Goal: Use online tool/utility: Utilize a website feature to perform a specific function

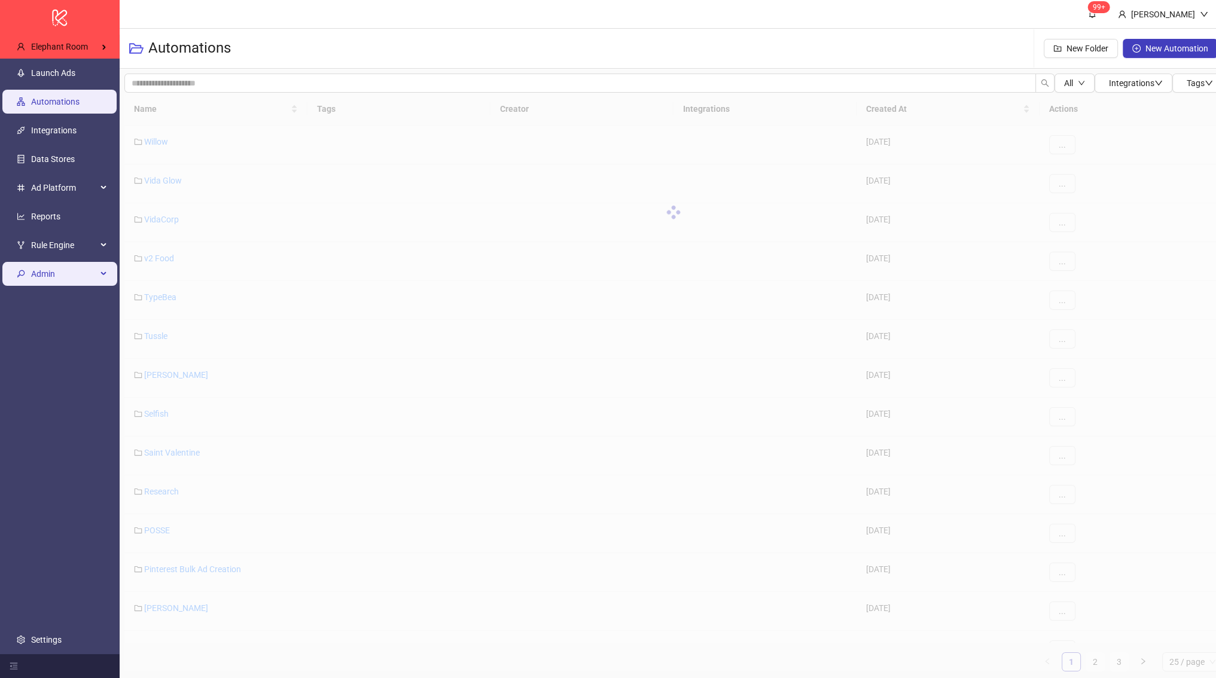
click at [68, 264] on span "Admin" at bounding box center [64, 274] width 66 height 24
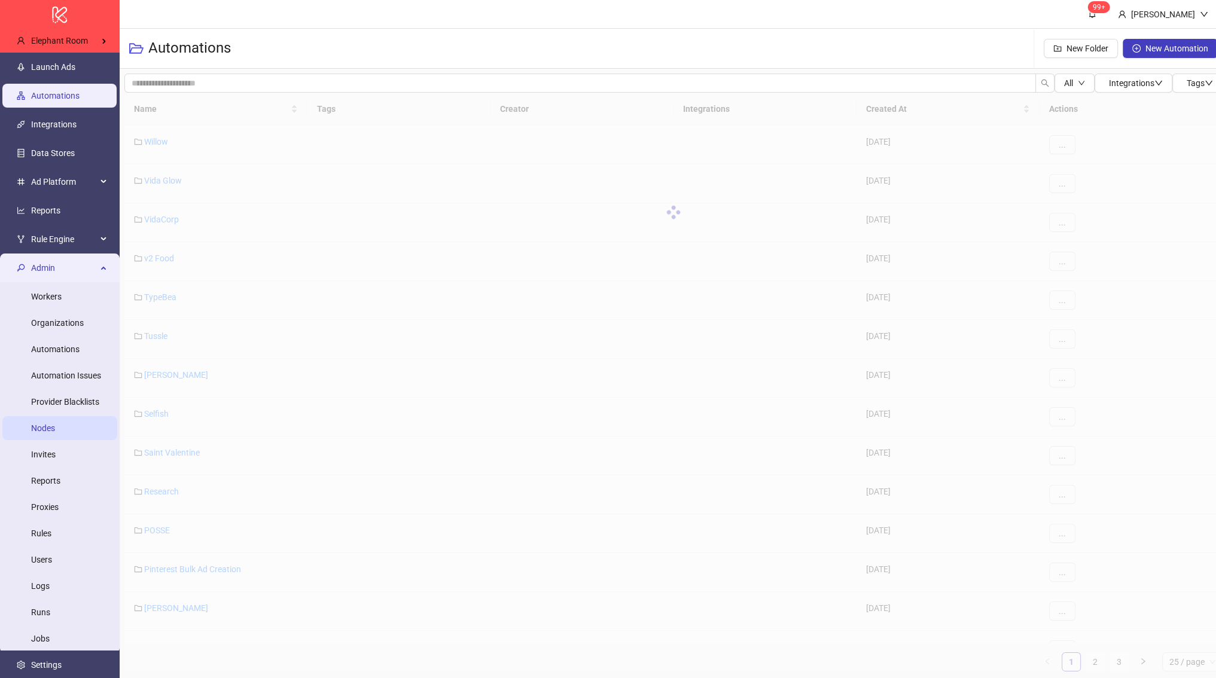
click at [55, 423] on link "Nodes" at bounding box center [43, 428] width 24 height 10
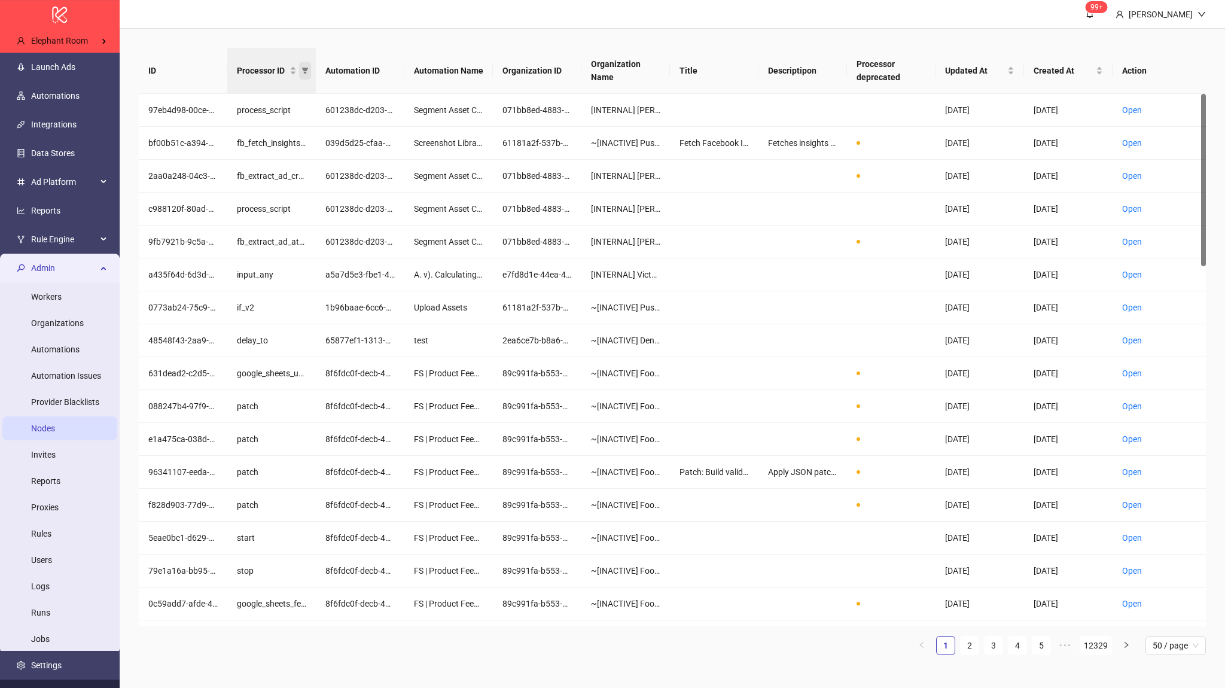
click at [307, 72] on icon "filter" at bounding box center [304, 70] width 7 height 7
click at [1136, 113] on link "Open" at bounding box center [1132, 110] width 20 height 10
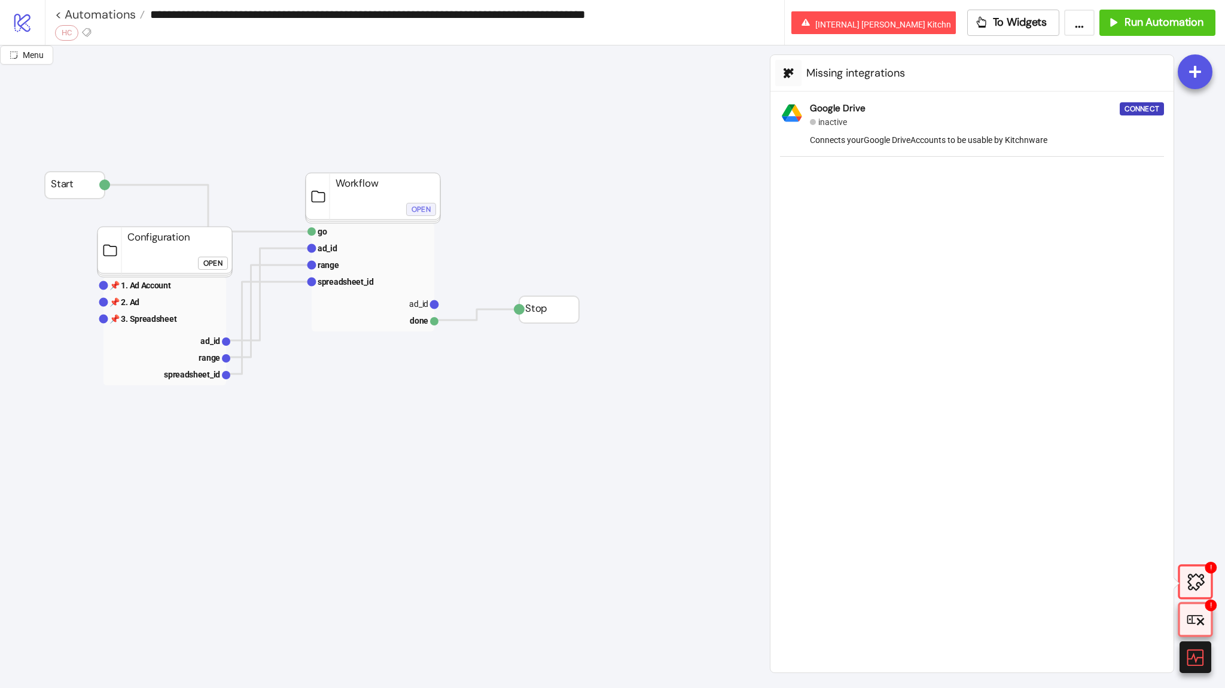
click at [429, 203] on div "Open" at bounding box center [420, 210] width 19 height 14
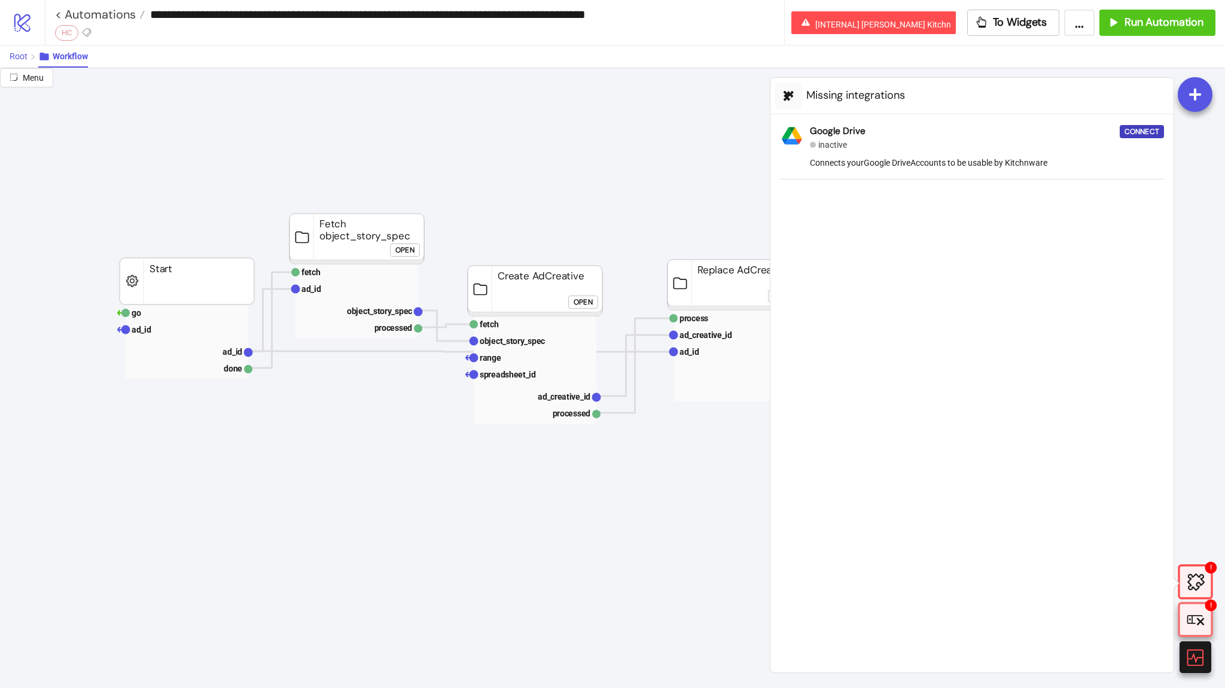
click at [26, 59] on button "Root" at bounding box center [24, 56] width 29 height 22
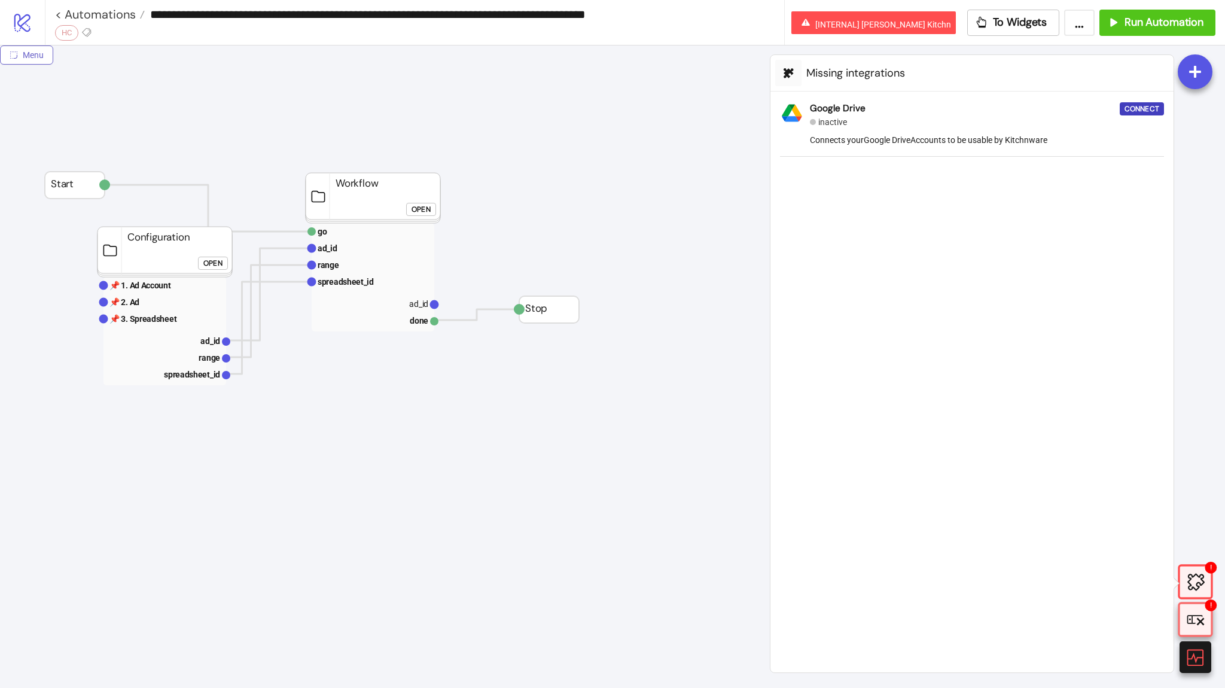
click at [26, 63] on button "Menu" at bounding box center [26, 54] width 53 height 19
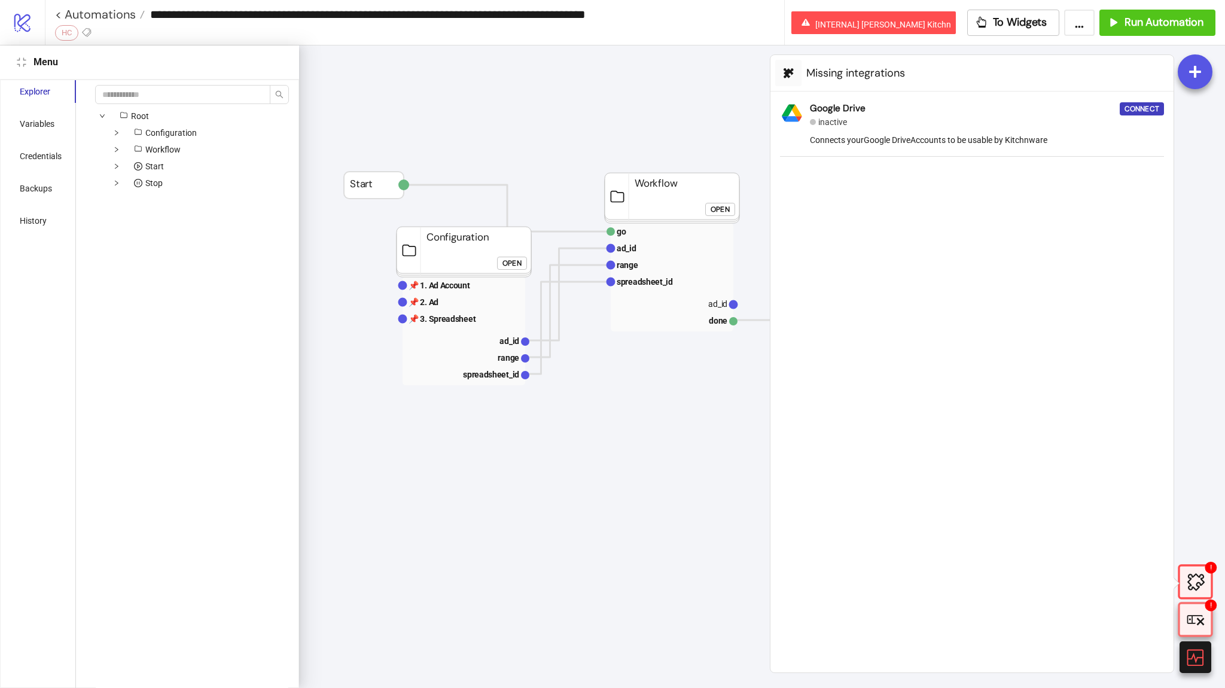
click at [109, 83] on div "Root Configuration Workflow Start Stop" at bounding box center [191, 387] width 203 height 614
click at [115, 89] on input "search" at bounding box center [182, 94] width 175 height 19
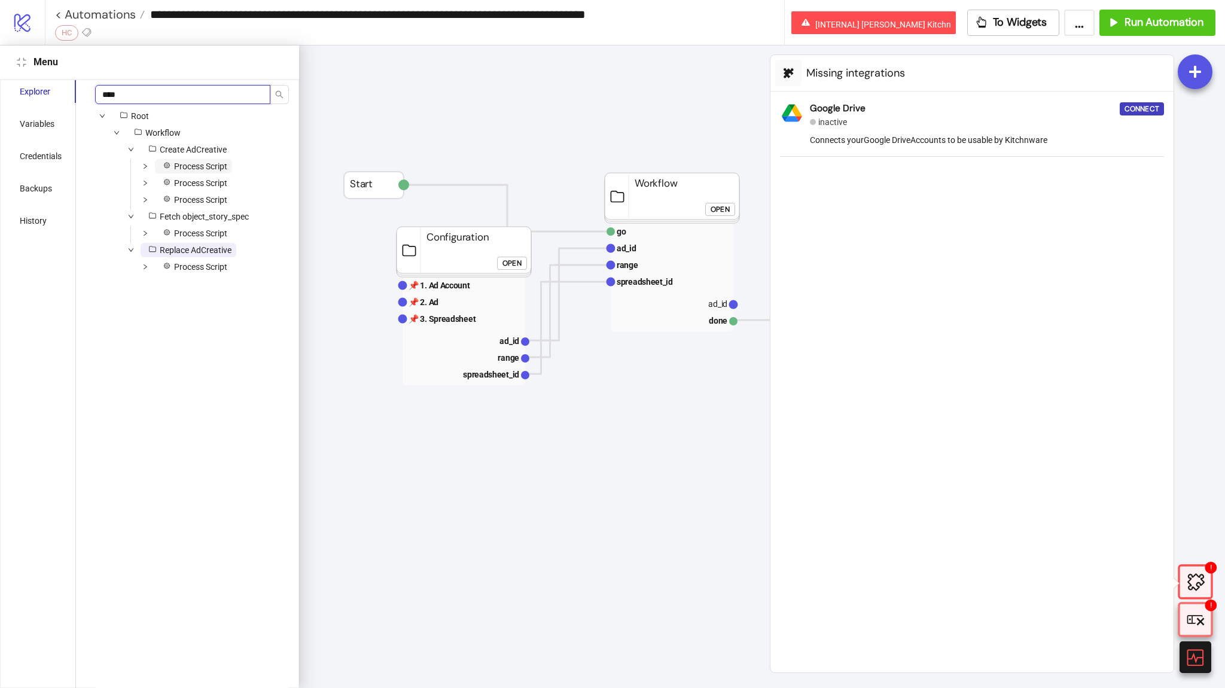
type input "****"
click at [197, 160] on span "Process Script" at bounding box center [193, 166] width 77 height 14
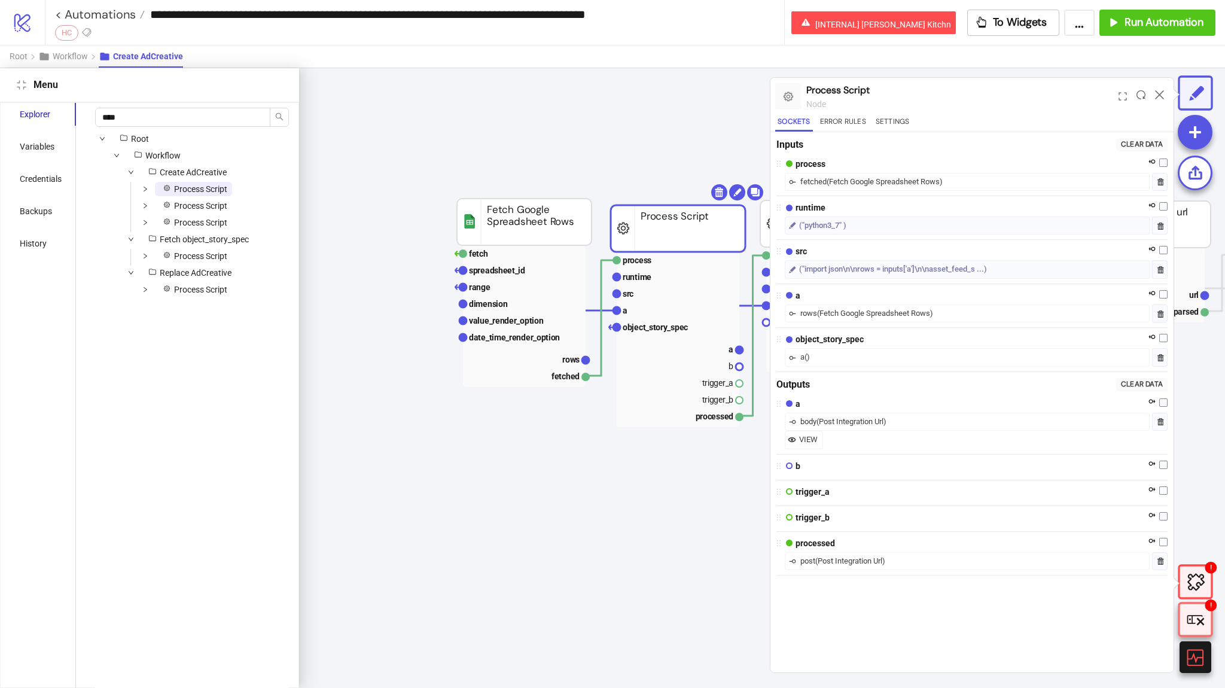
scroll to position [0, 5]
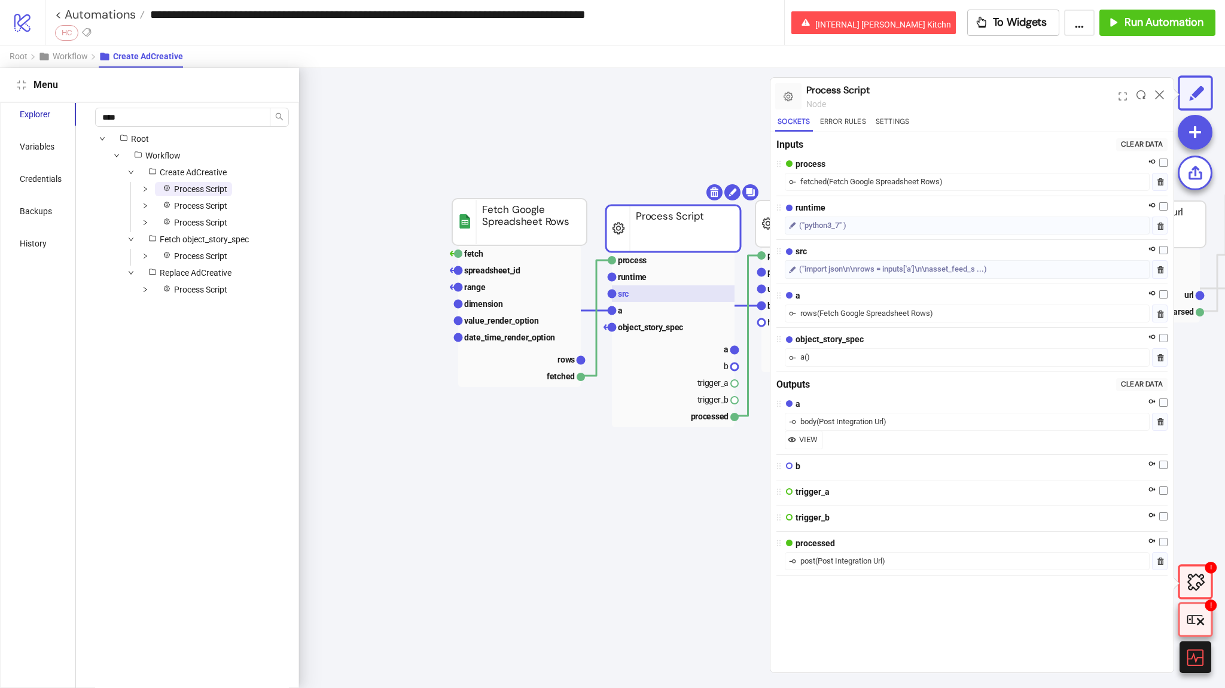
click at [662, 294] on rect at bounding box center [673, 293] width 123 height 17
click at [668, 287] on rect at bounding box center [673, 293] width 123 height 17
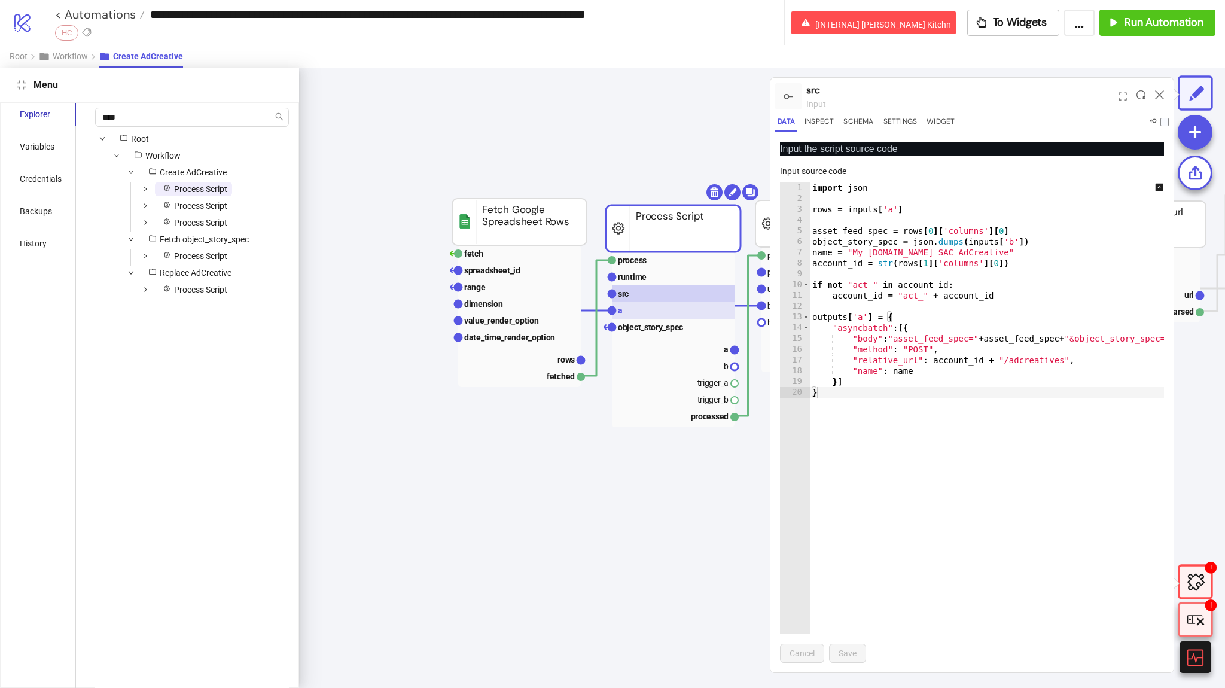
click at [681, 305] on rect at bounding box center [673, 310] width 123 height 17
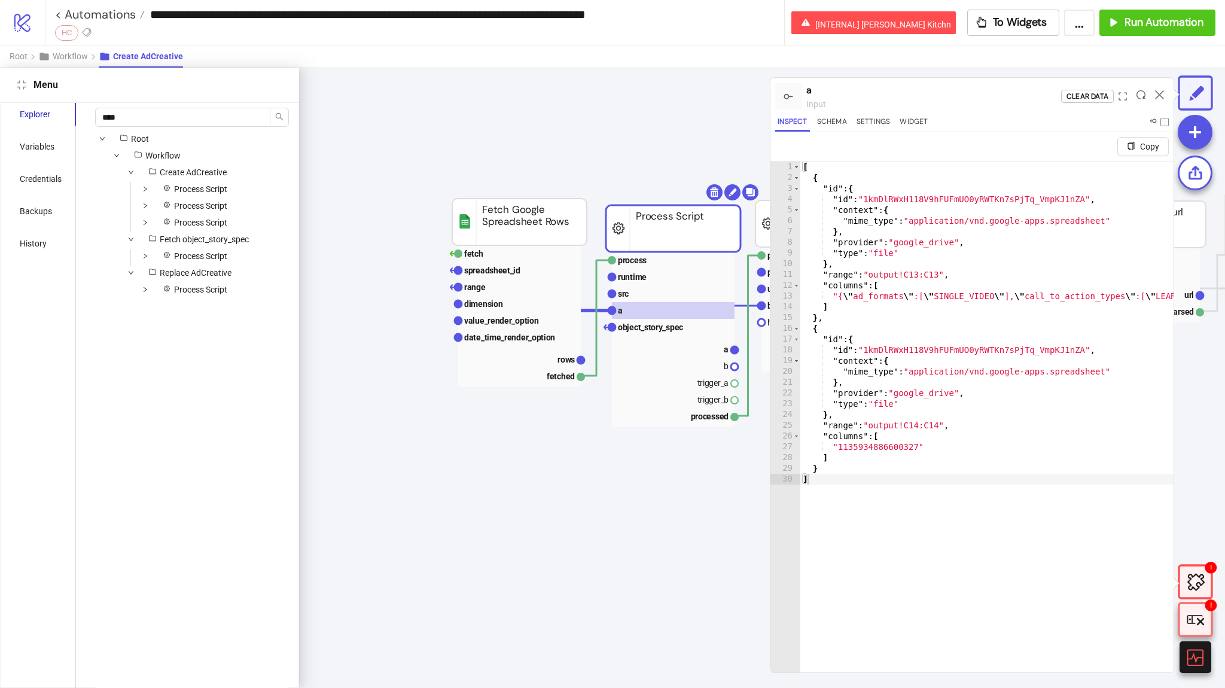
type textarea "* *"
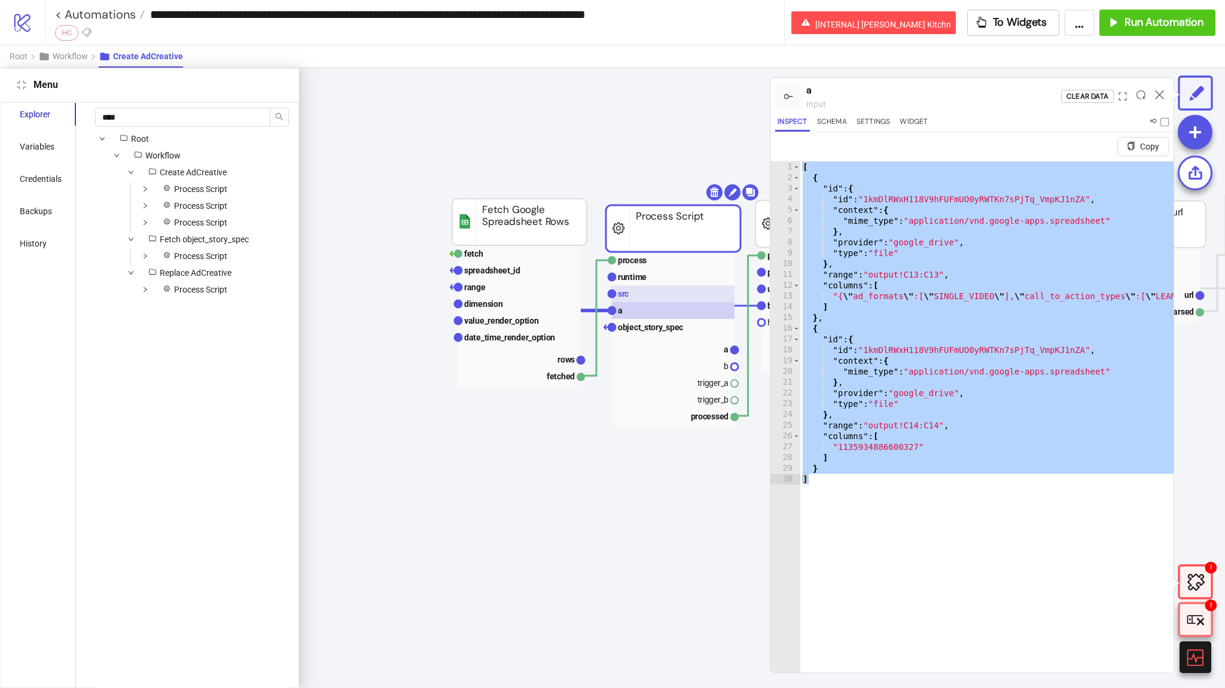
click at [708, 288] on rect at bounding box center [673, 293] width 123 height 17
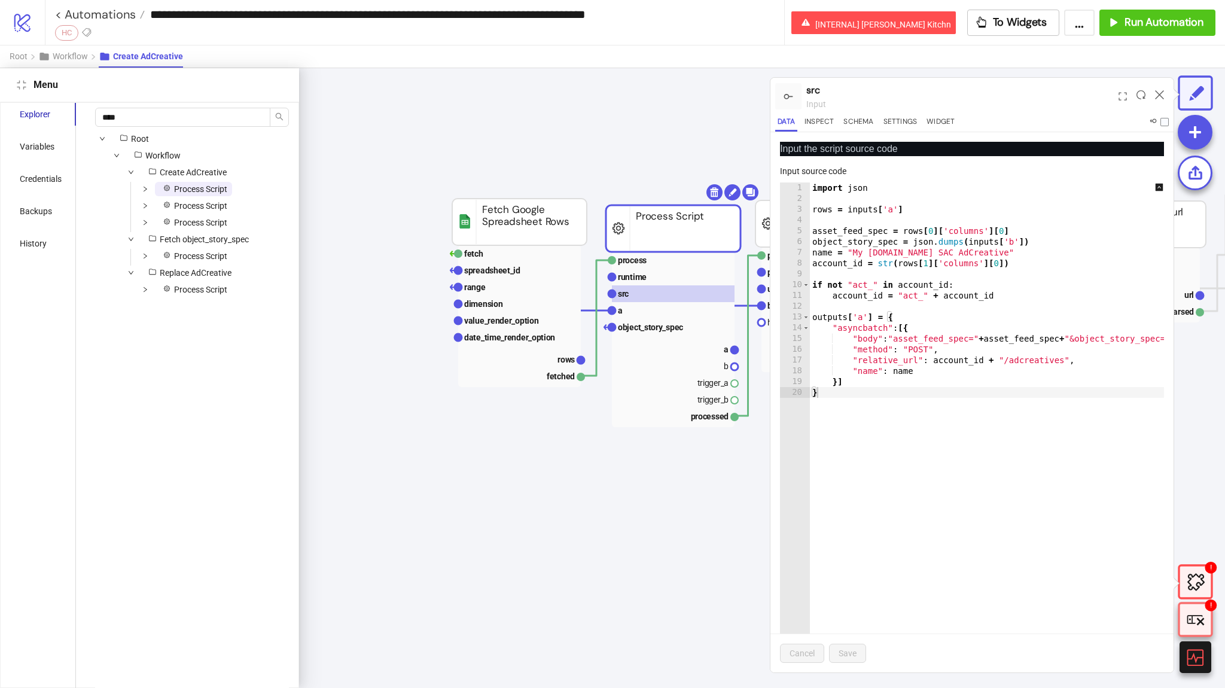
click at [912, 257] on div "import json rows = inputs [ 'a' ] asset_feed_spec = rows [ 0 ] [ 'columns' ] [ …" at bounding box center [1038, 421] width 457 height 479
type textarea "** *"
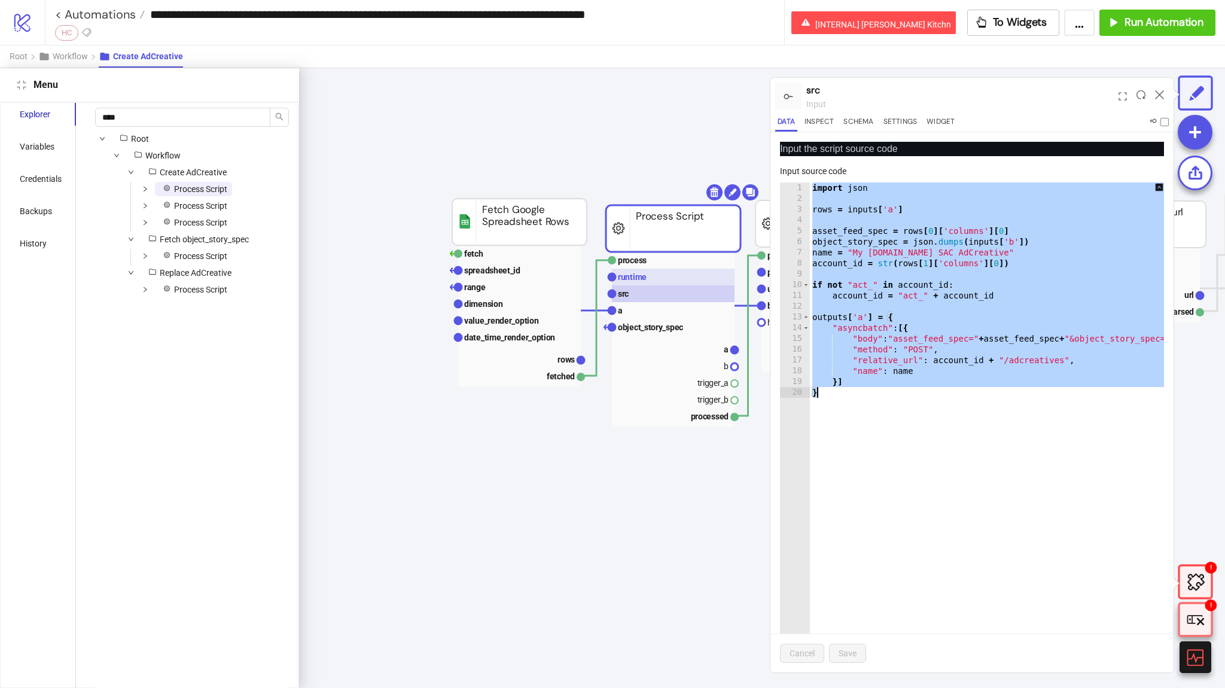
click at [669, 281] on rect at bounding box center [673, 277] width 123 height 17
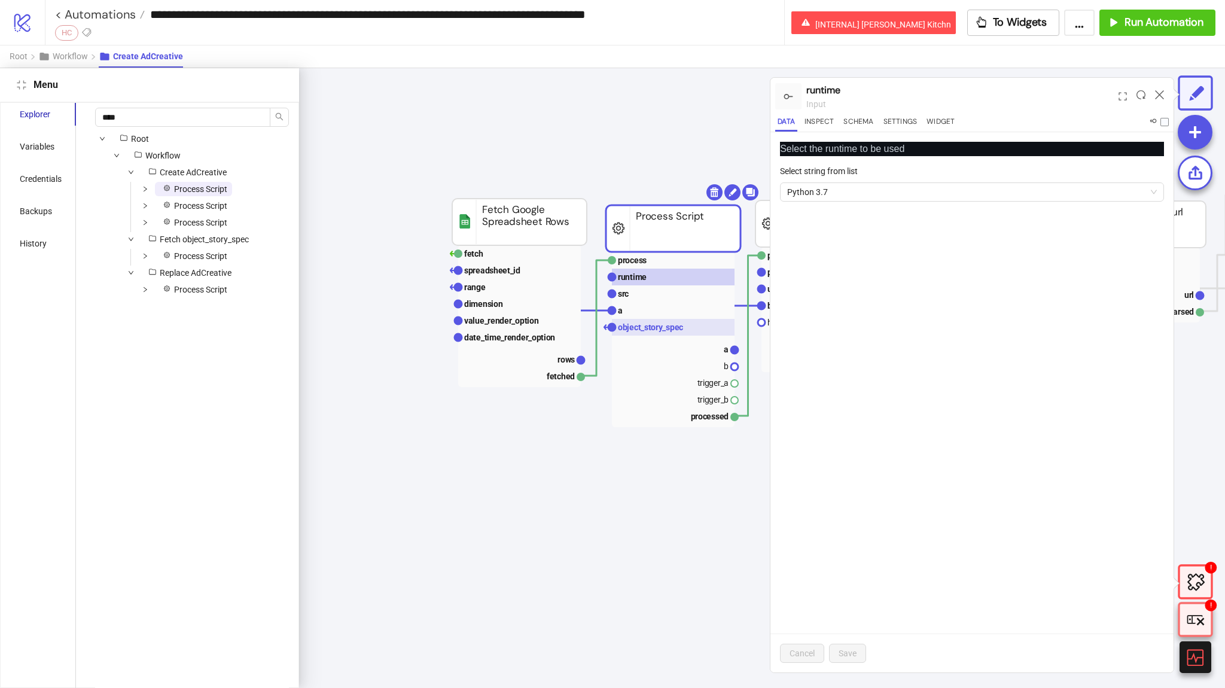
click at [673, 321] on rect at bounding box center [673, 327] width 123 height 17
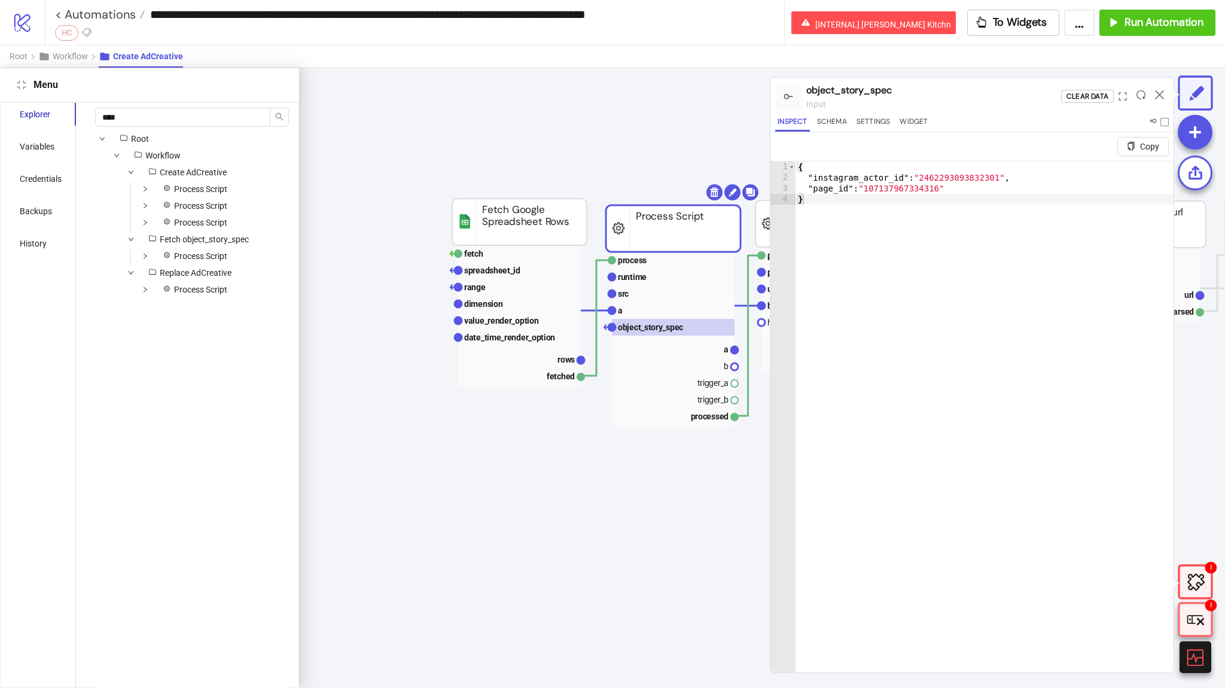
click at [861, 201] on div "{ "instagram_actor_id" : "2462293093832301" , "page_id" : "107137967334316" }" at bounding box center [984, 442] width 378 height 562
type textarea "**********"
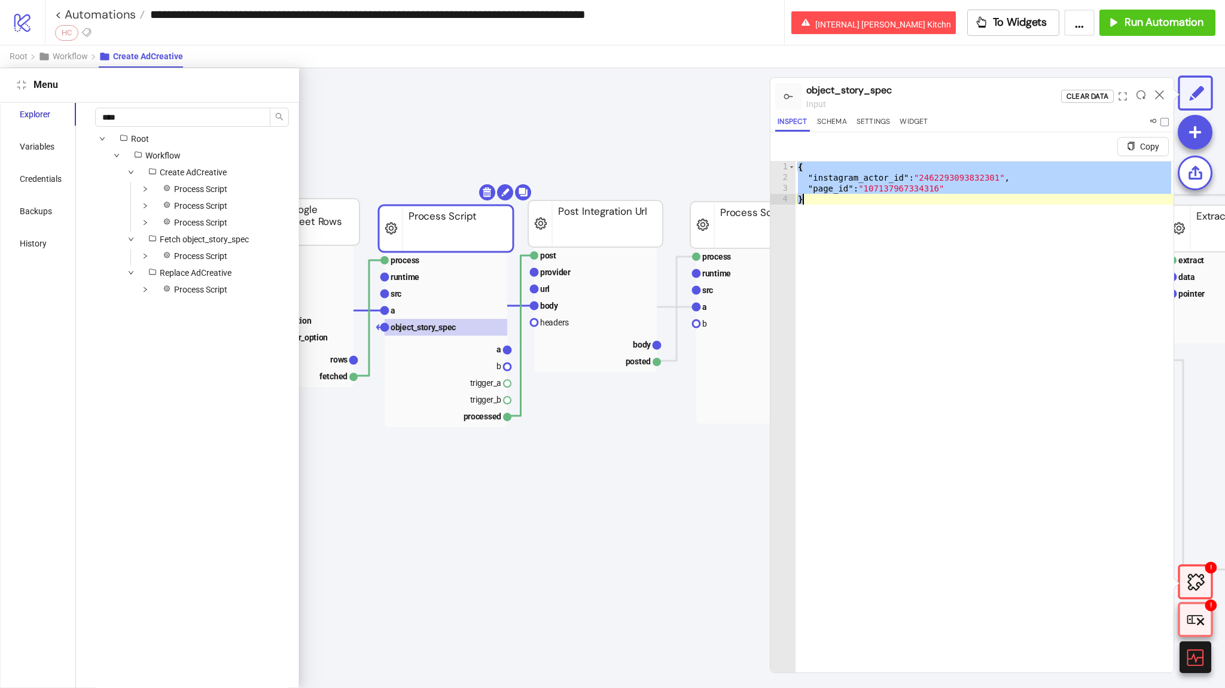
scroll to position [0, 230]
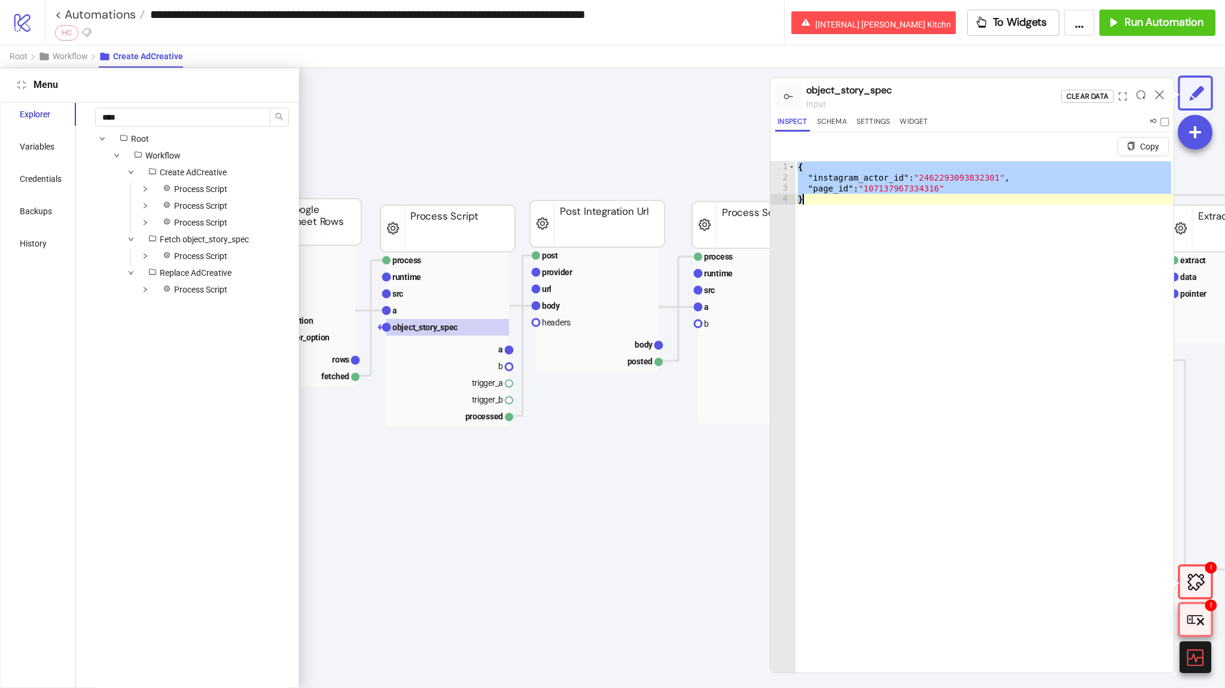
click at [483, 339] on rect at bounding box center [447, 339] width 123 height 175
click at [461, 349] on rect at bounding box center [447, 348] width 123 height 17
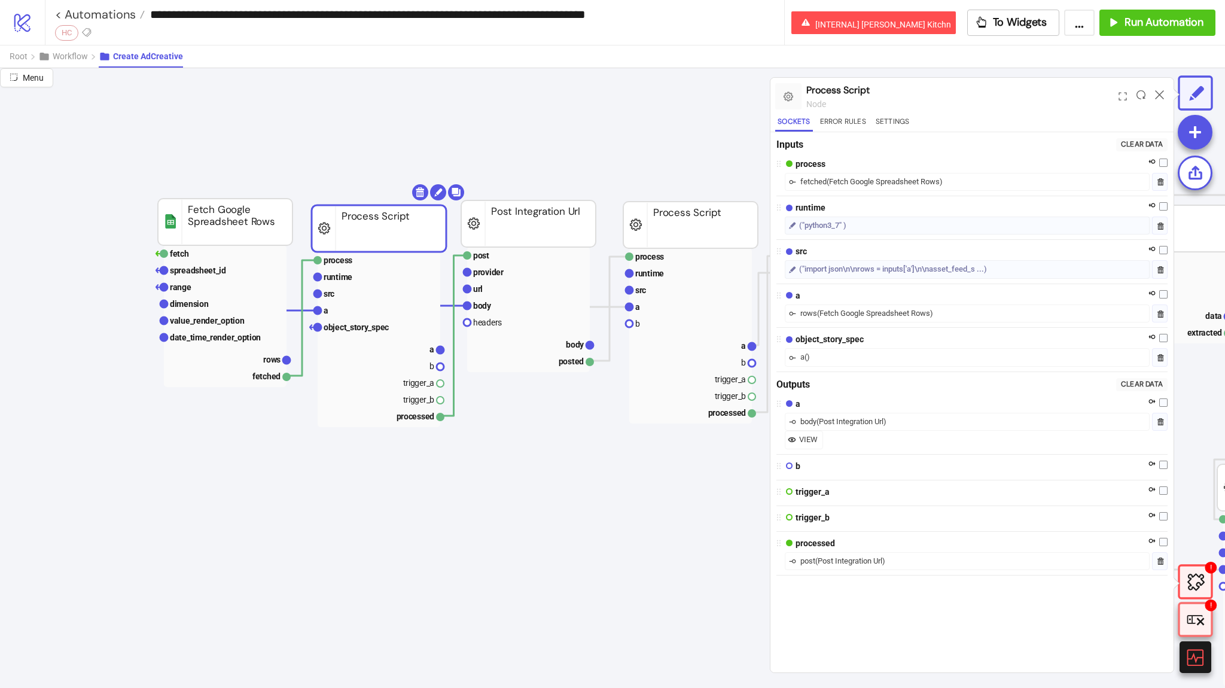
scroll to position [0, 5]
